Goal: Navigation & Orientation: Find specific page/section

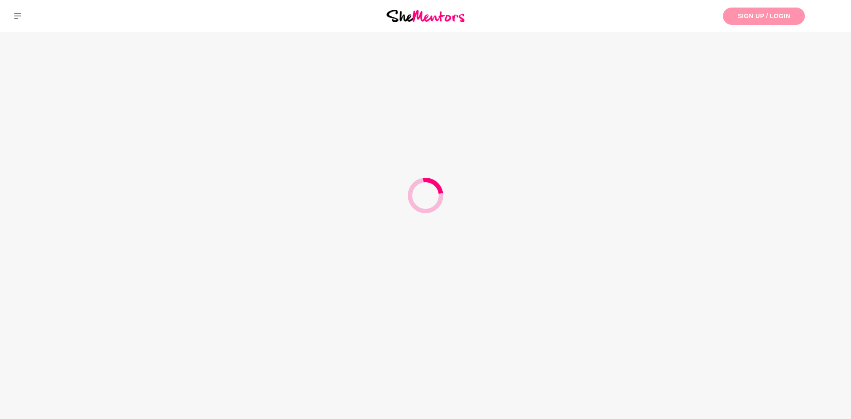
drag, startPoint x: 0, startPoint y: 0, endPoint x: 782, endPoint y: 11, distance: 782.1
click at [782, 11] on link "Sign Up / Login" at bounding box center [764, 16] width 82 height 17
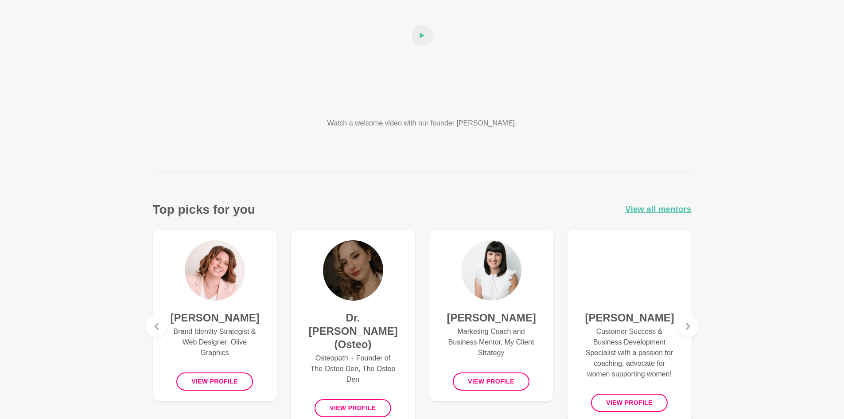
scroll to position [177, 0]
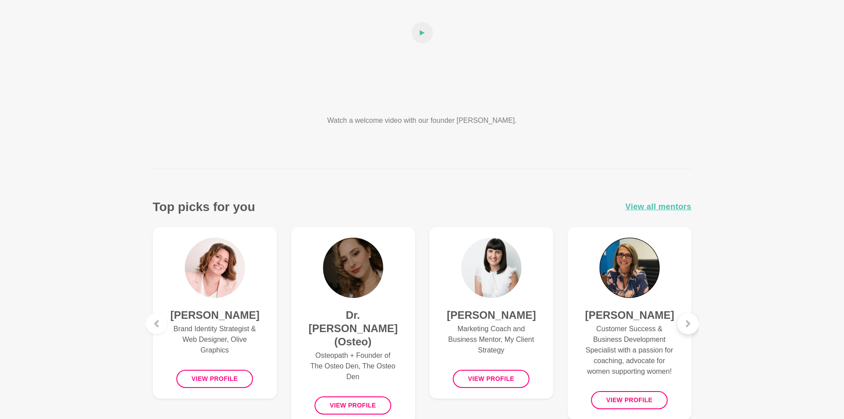
click at [691, 325] on div at bounding box center [687, 323] width 21 height 21
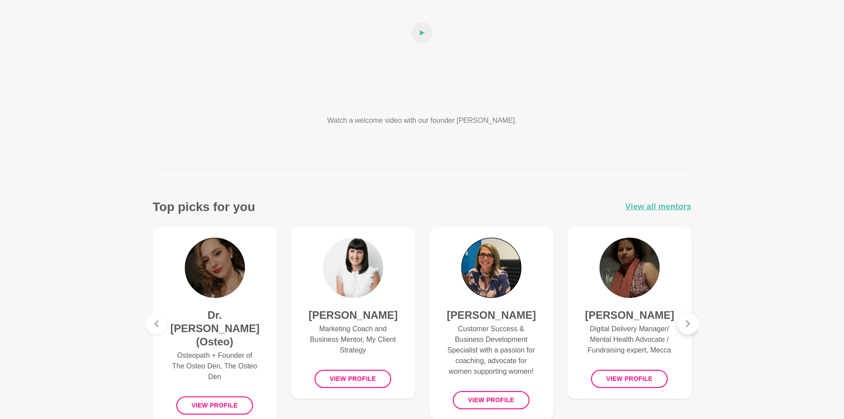
click at [691, 325] on icon at bounding box center [688, 323] width 7 height 7
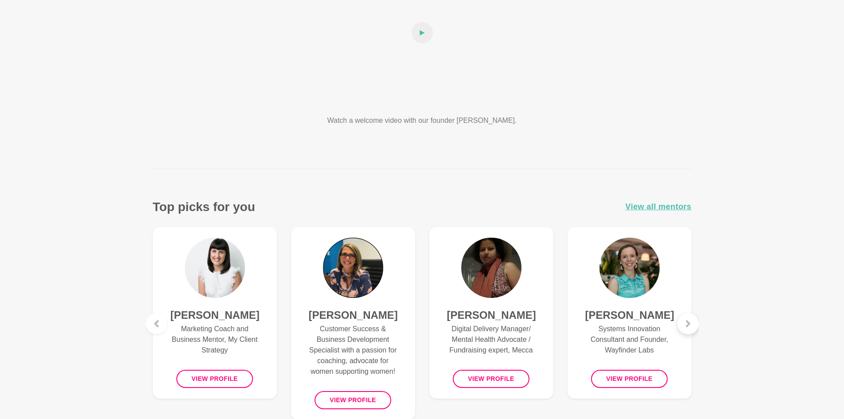
click at [691, 325] on icon at bounding box center [688, 323] width 7 height 7
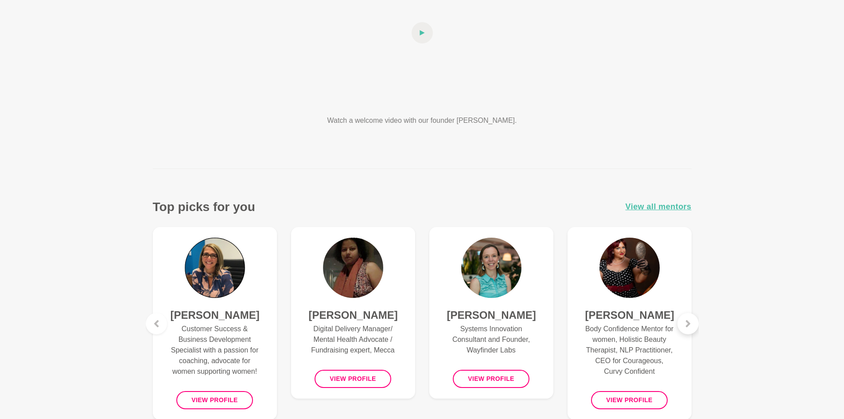
click at [691, 325] on icon at bounding box center [688, 323] width 7 height 7
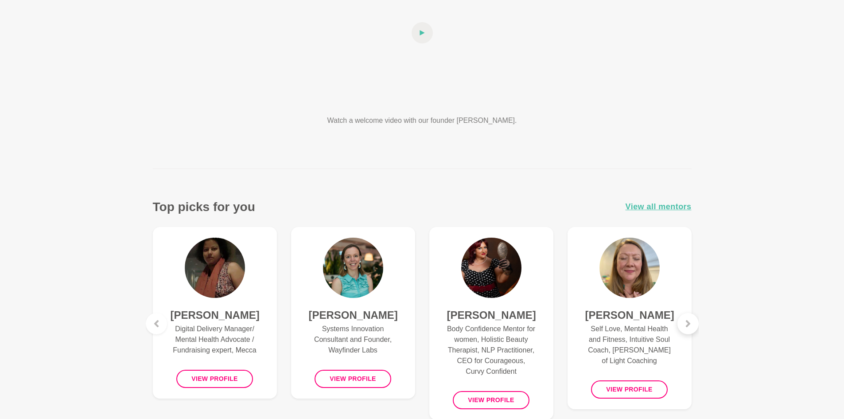
click at [691, 325] on icon at bounding box center [688, 323] width 7 height 7
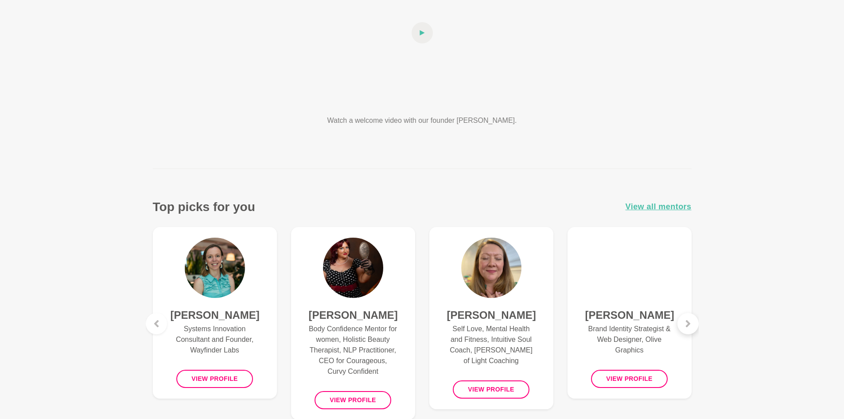
click at [691, 325] on icon at bounding box center [688, 323] width 7 height 7
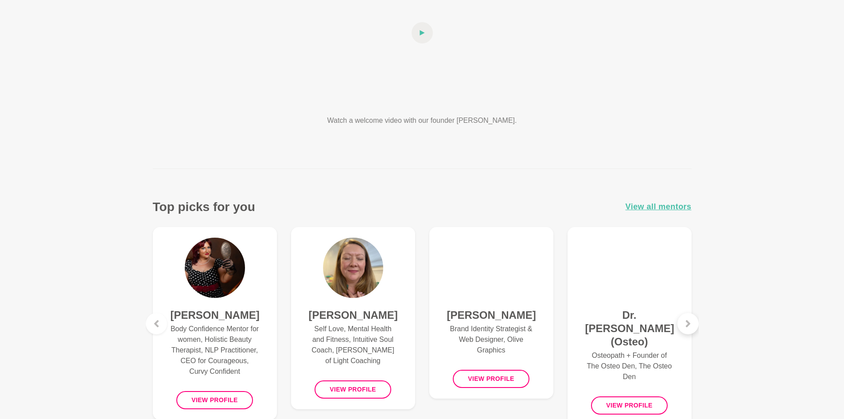
click at [691, 325] on icon at bounding box center [688, 323] width 7 height 7
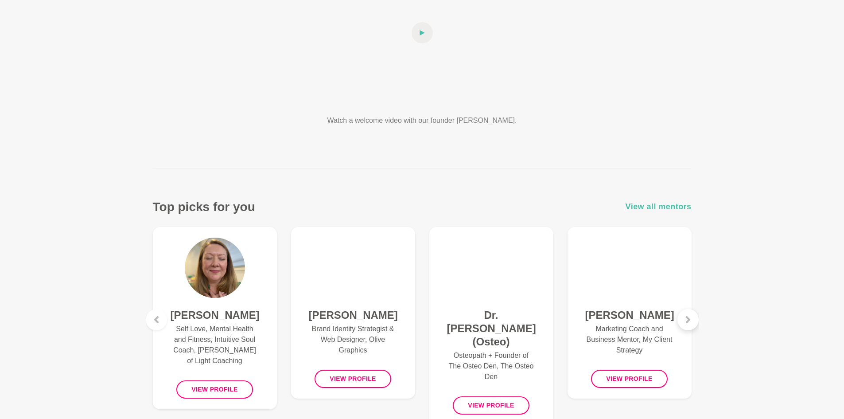
click at [691, 325] on div at bounding box center [687, 319] width 21 height 21
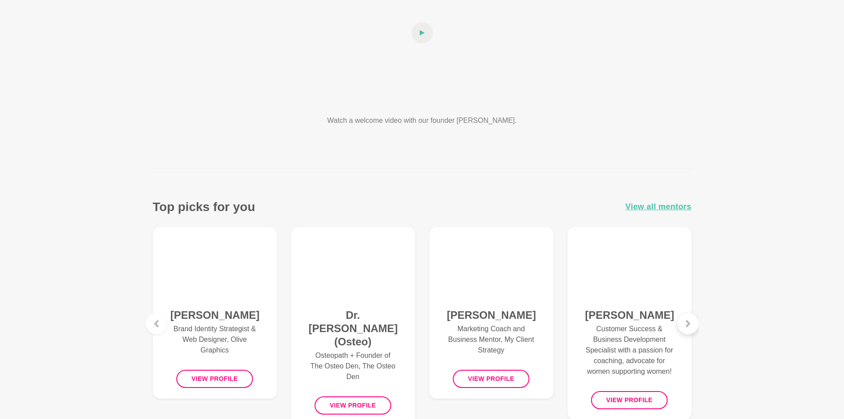
click at [691, 325] on icon at bounding box center [688, 323] width 7 height 7
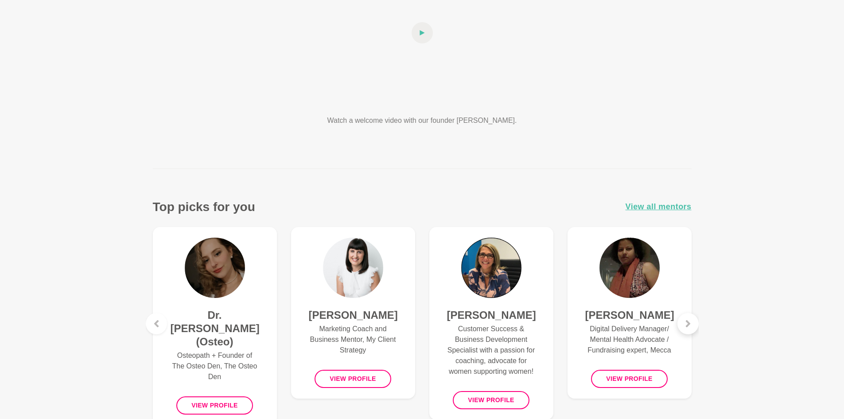
click at [691, 325] on icon at bounding box center [688, 323] width 7 height 7
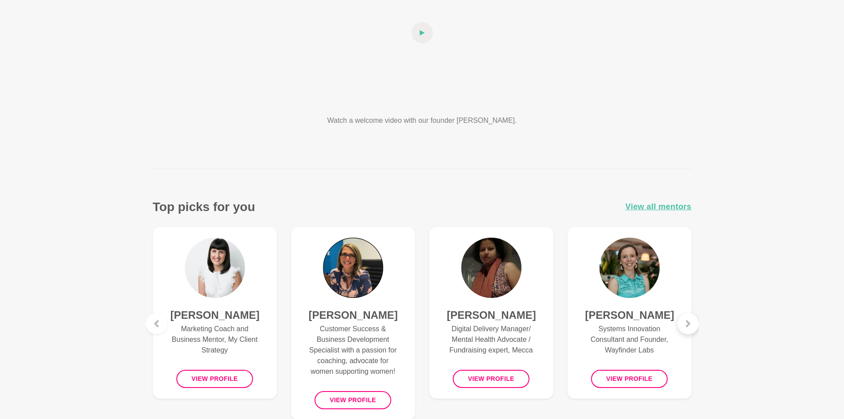
click at [691, 325] on icon at bounding box center [688, 323] width 7 height 7
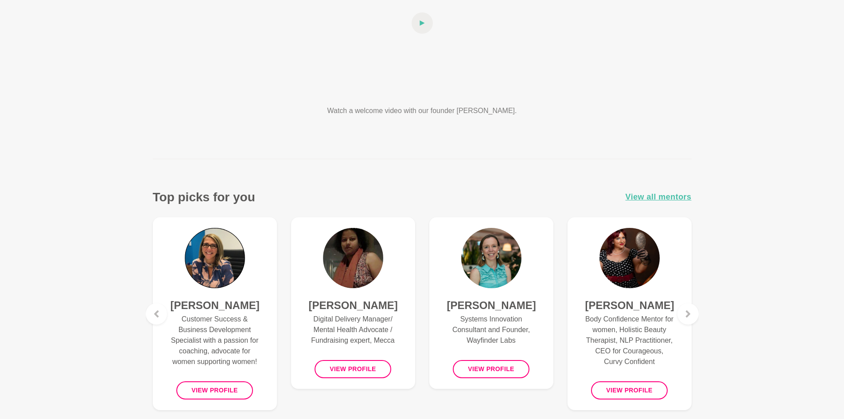
scroll to position [0, 0]
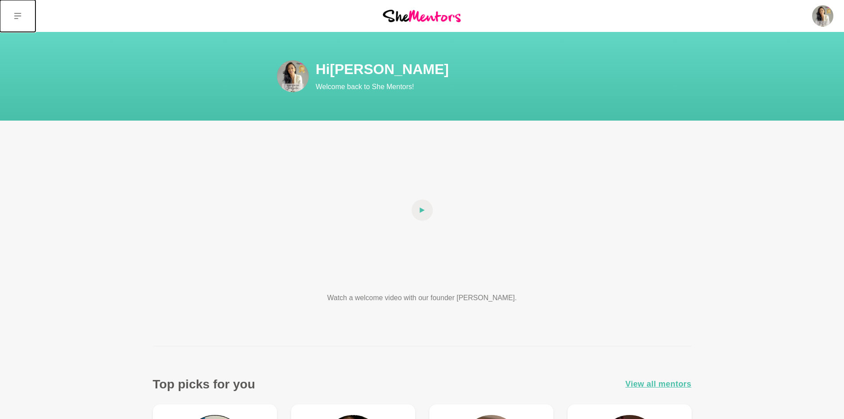
click at [18, 14] on icon at bounding box center [17, 15] width 7 height 7
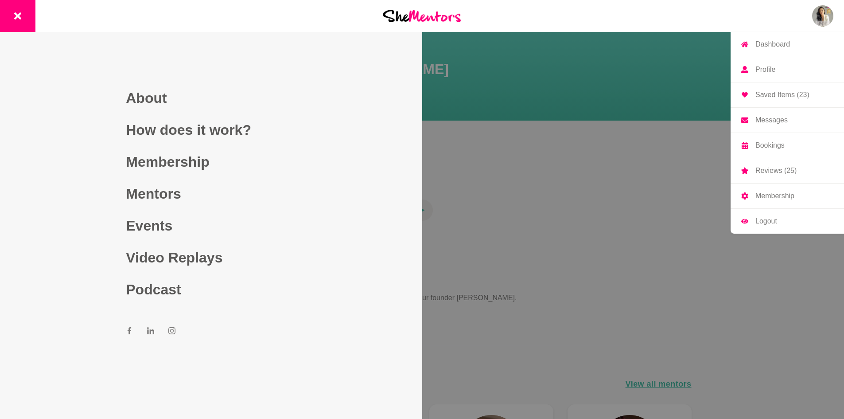
click at [812, 21] on div "Dashboard Profile Saved Items (23) Messages Bookings Reviews (25) Membership Lo…" at bounding box center [703, 16] width 281 height 32
click at [782, 118] on p "Messages" at bounding box center [771, 120] width 32 height 7
